Goal: Use online tool/utility

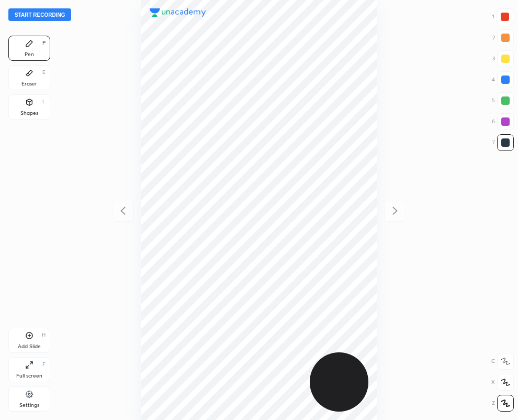
scroll to position [420, 351]
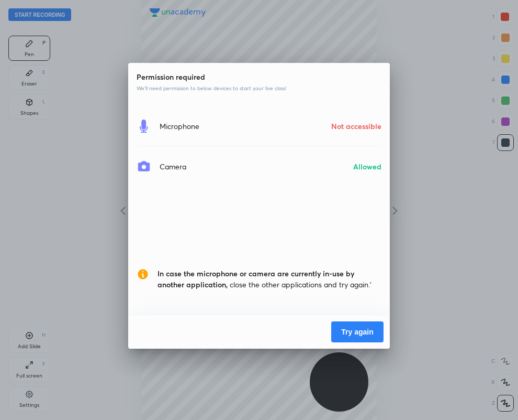
click at [350, 330] on button "Try again" at bounding box center [358, 331] width 52 height 21
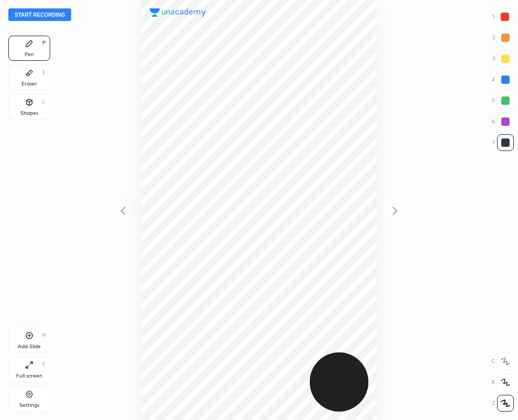
scroll to position [420, 351]
click at [505, 16] on div at bounding box center [505, 17] width 8 height 8
click at [509, 145] on div at bounding box center [506, 142] width 8 height 8
click at [505, 15] on div at bounding box center [505, 16] width 17 height 17
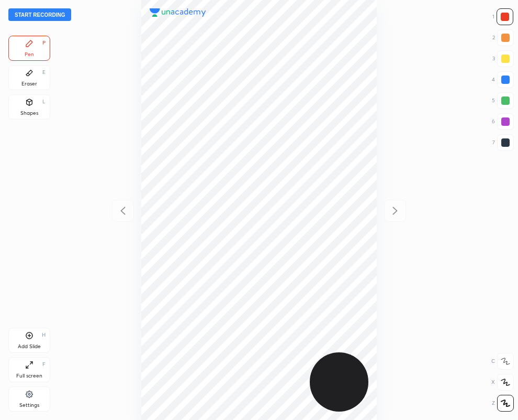
click at [510, 141] on div at bounding box center [506, 142] width 17 height 17
click at [503, 79] on div at bounding box center [506, 79] width 8 height 8
click at [507, 140] on div at bounding box center [506, 142] width 8 height 8
drag, startPoint x: 507, startPoint y: 78, endPoint x: 487, endPoint y: 89, distance: 23.5
click at [507, 79] on div at bounding box center [506, 79] width 8 height 8
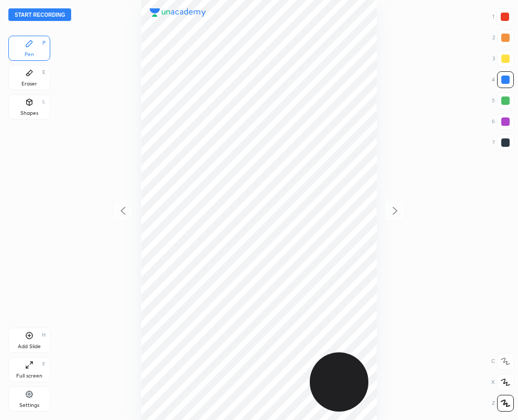
drag, startPoint x: 507, startPoint y: 139, endPoint x: 421, endPoint y: 182, distance: 96.0
click at [506, 141] on div at bounding box center [506, 142] width 8 height 8
click at [505, 17] on div at bounding box center [505, 17] width 8 height 8
click at [505, 122] on div at bounding box center [506, 121] width 8 height 8
click at [502, 16] on div at bounding box center [505, 17] width 8 height 8
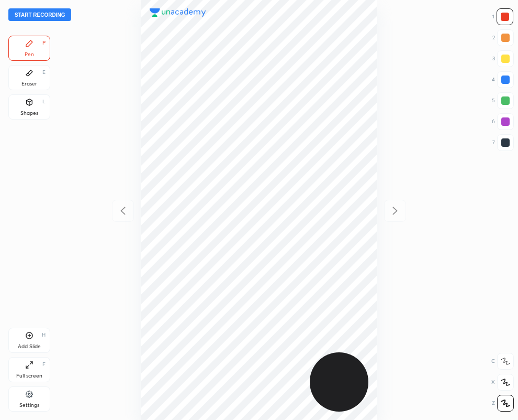
click at [510, 120] on div at bounding box center [506, 121] width 17 height 17
click at [49, 7] on div "Start recording 1 2 3 4 5 6 7 R O A L C X Z Erase all C X Z Pen P Eraser E Shap…" at bounding box center [259, 210] width 518 height 420
click at [55, 16] on button "Start recording" at bounding box center [39, 14] width 63 height 13
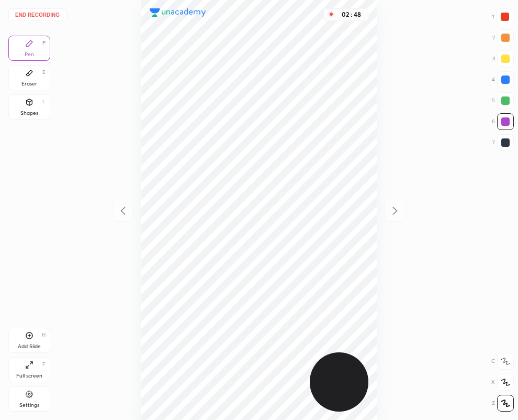
click at [30, 78] on div "Eraser E" at bounding box center [29, 77] width 42 height 25
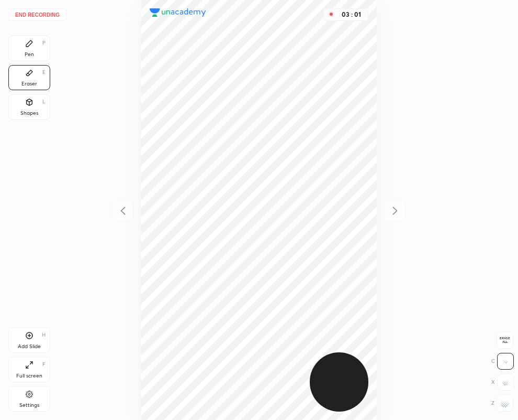
click at [34, 52] on div "Pen" at bounding box center [29, 54] width 9 height 5
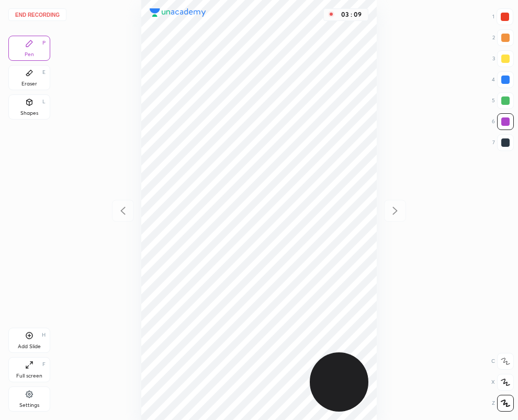
click at [500, 14] on div at bounding box center [505, 16] width 17 height 17
click at [49, 12] on button "End recording" at bounding box center [37, 14] width 58 height 13
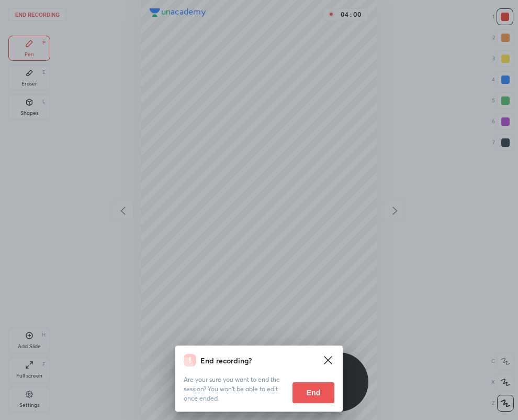
click at [312, 387] on button "End" at bounding box center [314, 392] width 42 height 21
